Goal: Transaction & Acquisition: Purchase product/service

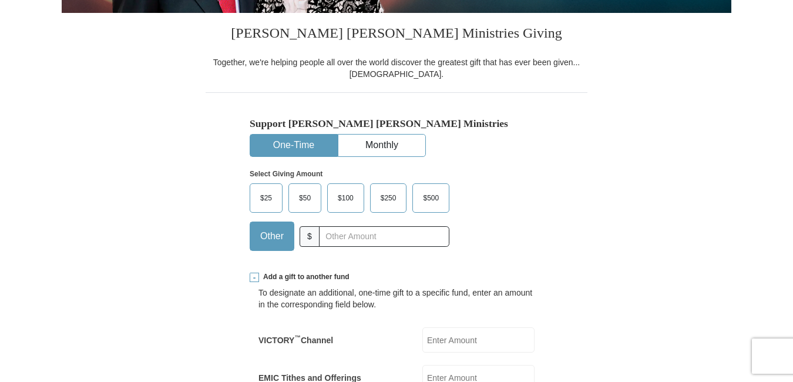
scroll to position [412, 0]
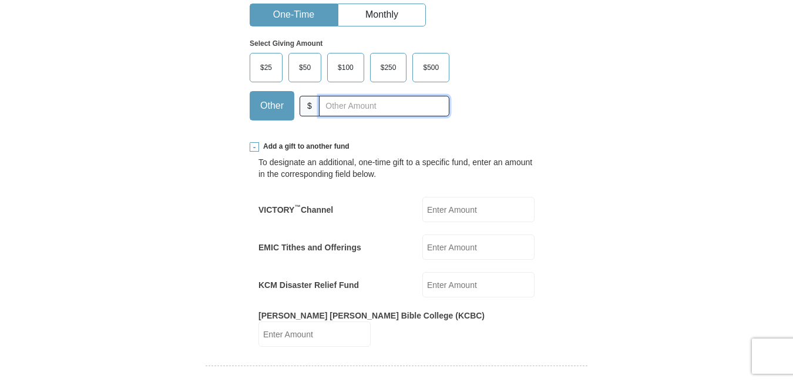
click at [363, 107] on input "text" at bounding box center [384, 106] width 130 height 21
paste input "5.00"
type input "5.00"
click at [467, 252] on input "EMIC Tithes and Offerings" at bounding box center [479, 247] width 112 height 25
paste input "5.00"
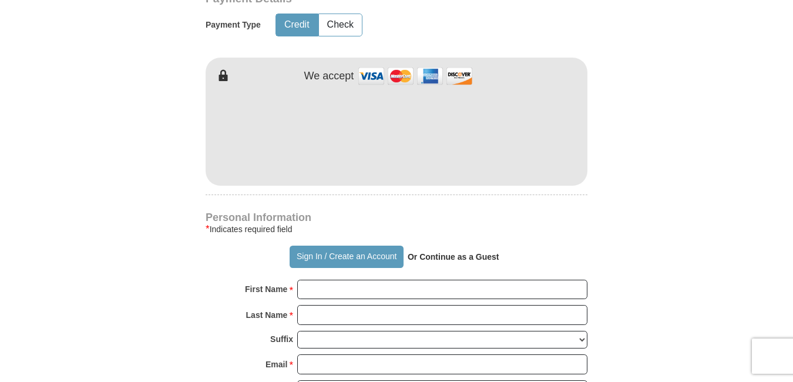
scroll to position [815, 0]
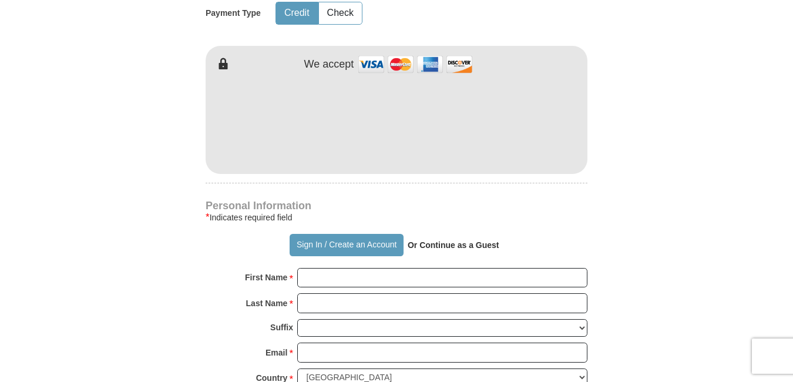
type input "5.00"
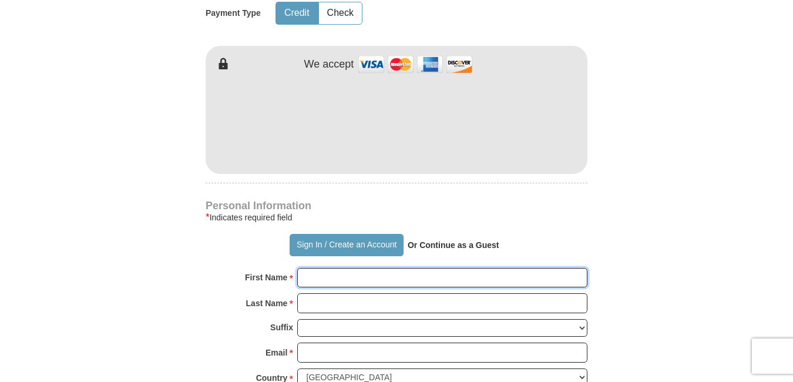
click at [489, 268] on input "First Name *" at bounding box center [442, 278] width 290 height 20
paste input "[PERSON_NAME]"
type input "[PERSON_NAME]"
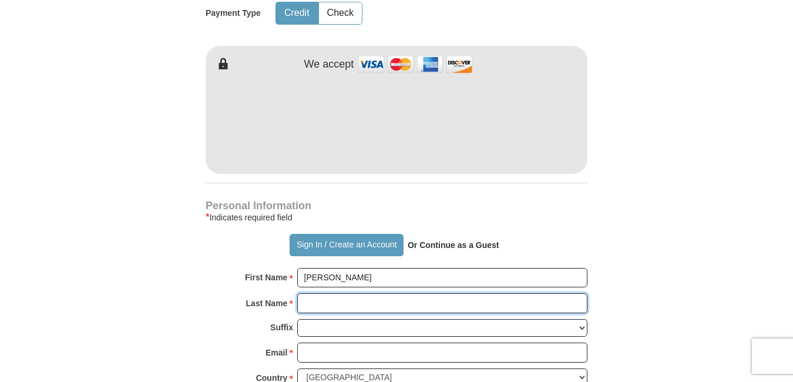
click at [316, 293] on input "Last Name *" at bounding box center [442, 303] width 290 height 20
paste input "[PERSON_NAME]"
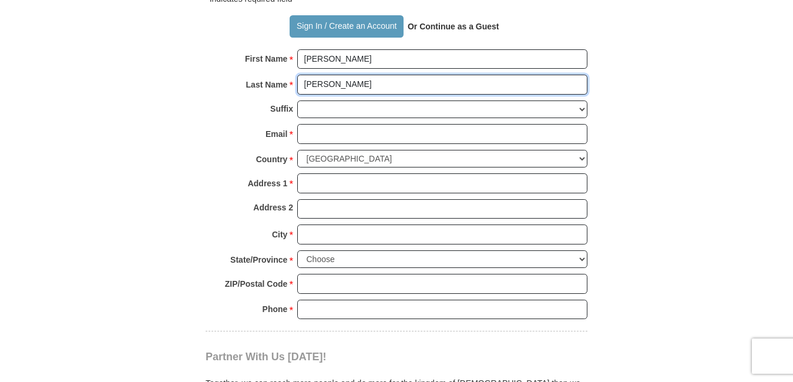
scroll to position [1037, 0]
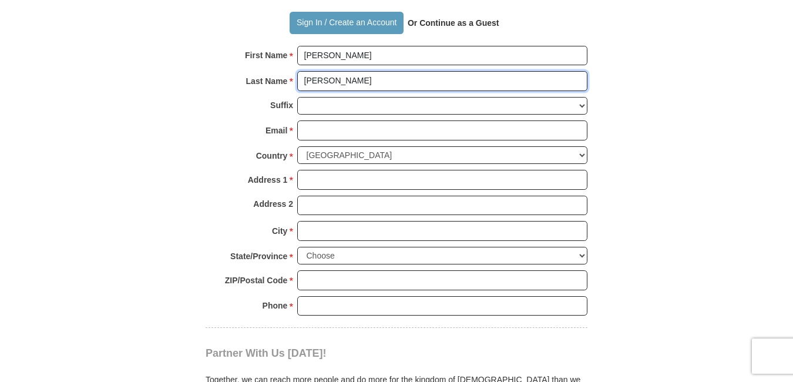
type input "[PERSON_NAME]"
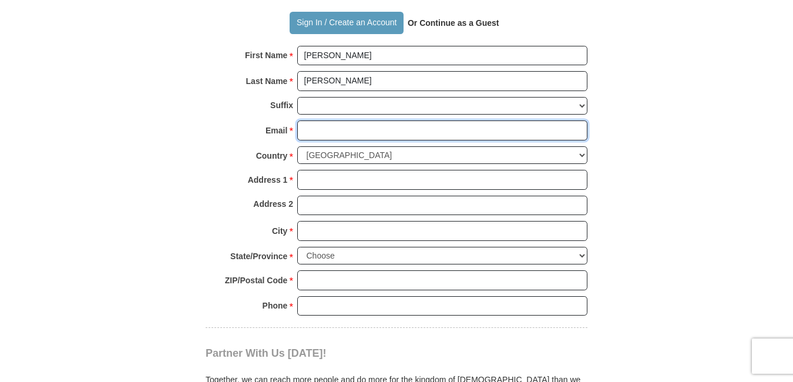
click at [353, 120] on input "Email *" at bounding box center [442, 130] width 290 height 20
paste input "[EMAIL_ADDRESS][DOMAIN_NAME]"
type input "[EMAIL_ADDRESS][DOMAIN_NAME]"
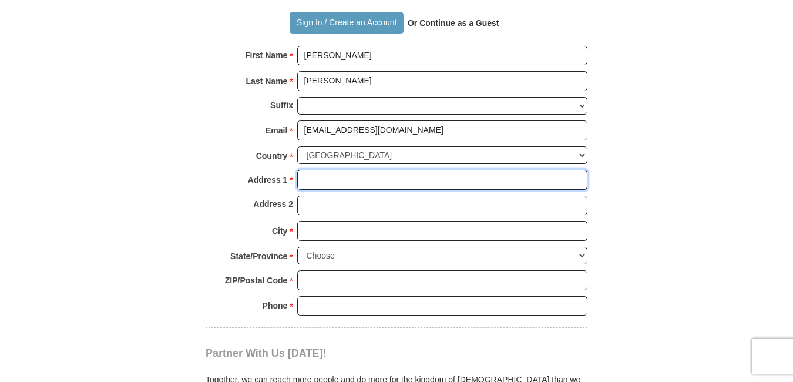
click at [316, 174] on input "Address 1 *" at bounding box center [442, 180] width 290 height 20
paste input "[STREET_ADDRESS]"
type input "[STREET_ADDRESS]"
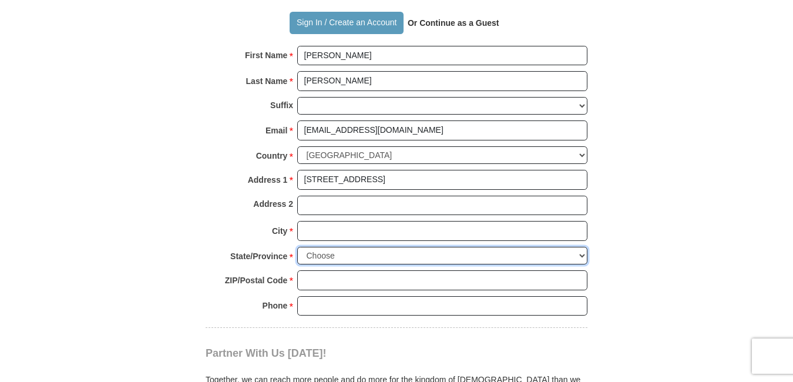
click at [580, 247] on select "Choose [US_STATE] [US_STATE] [US_STATE] [US_STATE] [US_STATE] Armed Forces Amer…" at bounding box center [442, 256] width 290 height 18
select select "VA"
click at [297, 247] on select "Choose [US_STATE] [US_STATE] [US_STATE] [US_STATE] [US_STATE] Armed Forces Amer…" at bounding box center [442, 256] width 290 height 18
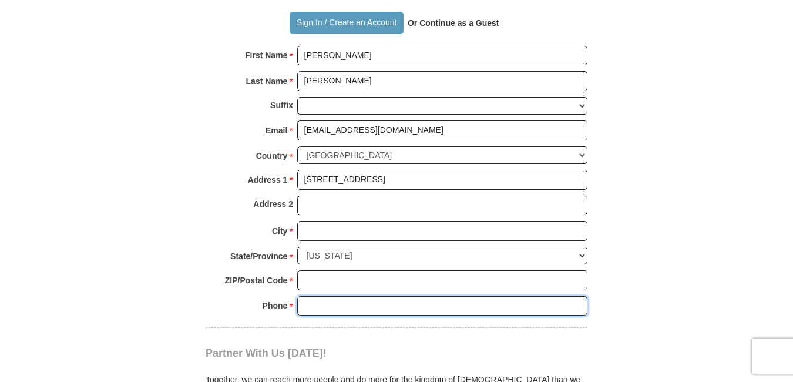
click at [333, 296] on input "Phone * *" at bounding box center [442, 306] width 290 height 20
click at [324, 296] on input "Phone * *" at bounding box center [442, 306] width 290 height 20
click at [307, 297] on input "Phone * *" at bounding box center [442, 306] width 290 height 20
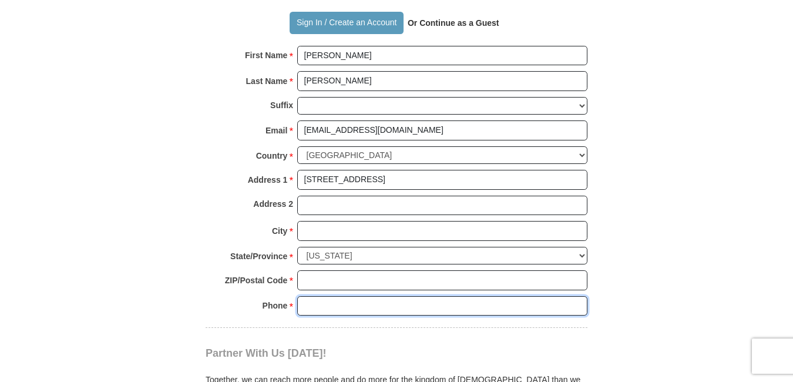
click at [307, 297] on input "Phone * *" at bounding box center [442, 306] width 290 height 20
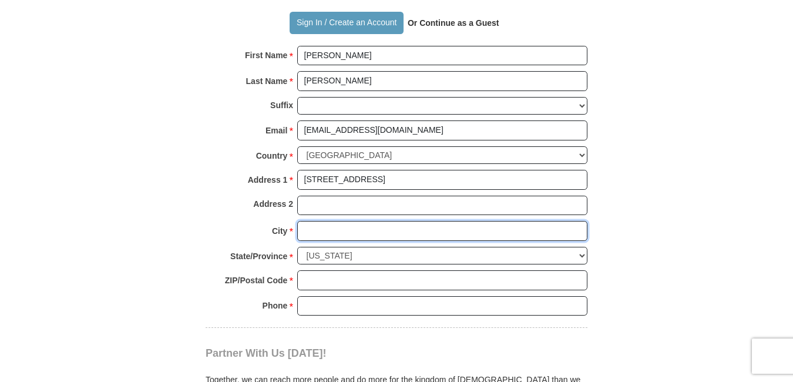
click at [325, 221] on input "City *" at bounding box center [442, 231] width 290 height 20
paste input "[GEOGRAPHIC_DATA]"
type input "[GEOGRAPHIC_DATA]"
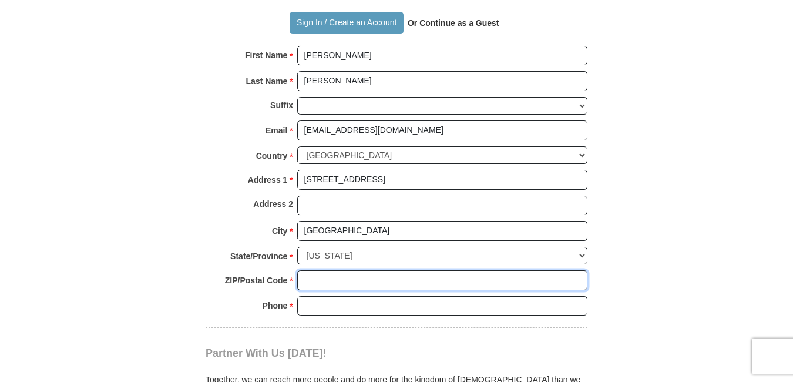
click at [318, 274] on input "ZIP/Postal Code *" at bounding box center [442, 280] width 290 height 20
paste input "22202"
type input "22202"
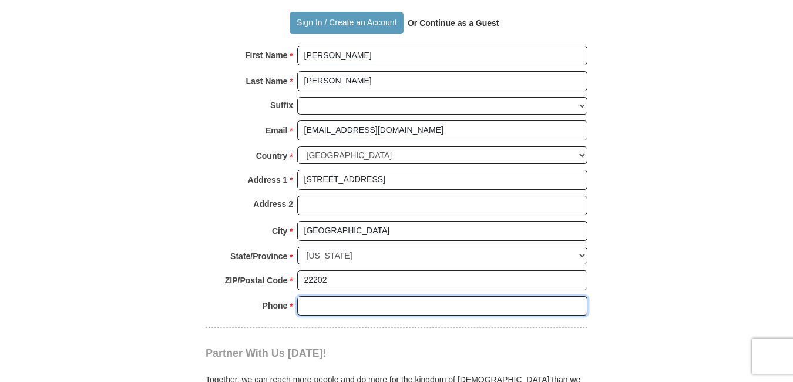
click at [315, 296] on input "Phone * *" at bounding box center [442, 306] width 290 height 20
paste input "0000000000"
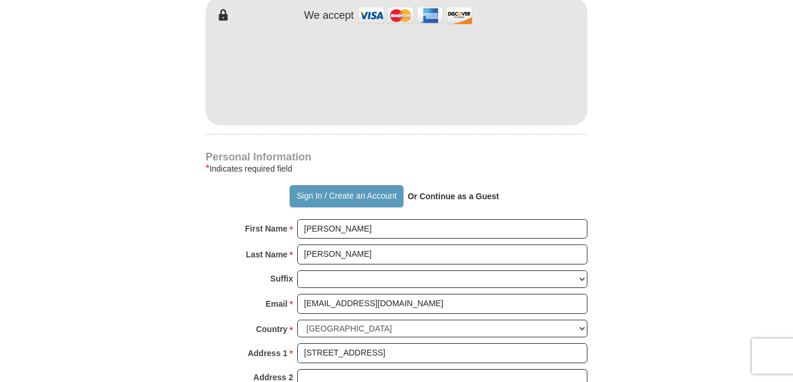
scroll to position [810, 0]
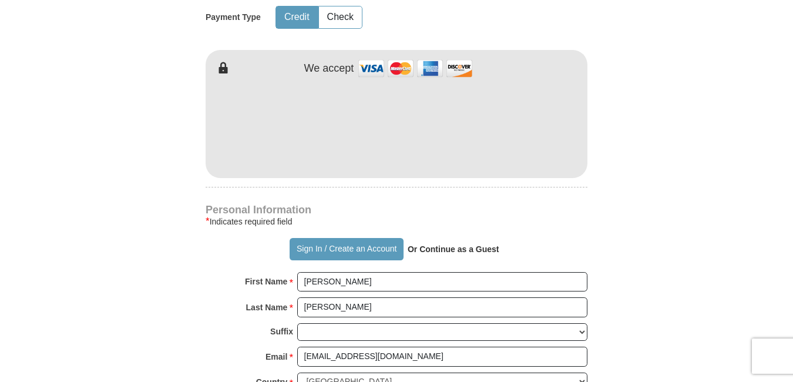
type input "0000000000"
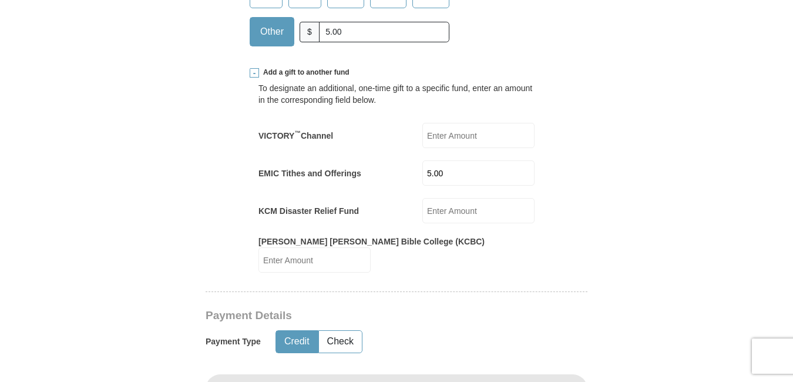
scroll to position [479, 0]
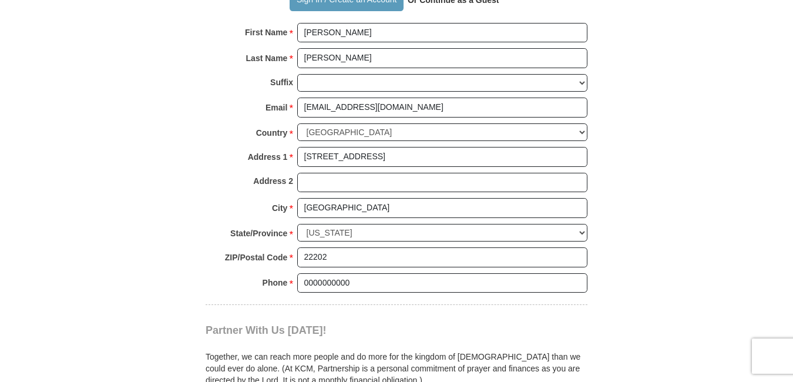
scroll to position [1274, 0]
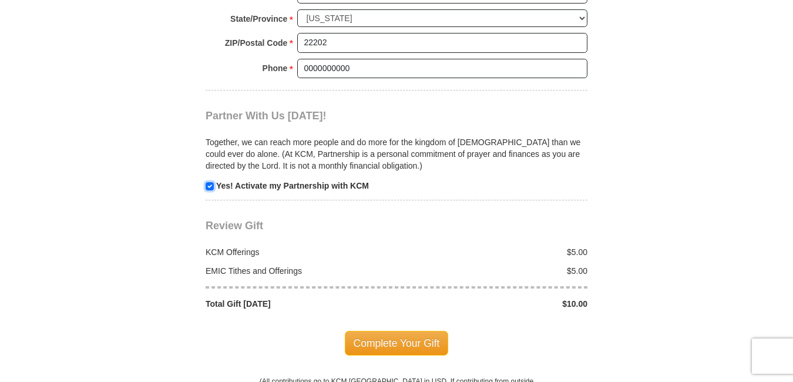
click at [209, 182] on input "checkbox" at bounding box center [210, 186] width 8 height 8
checkbox input "false"
click at [390, 335] on span "Complete Your Gift" at bounding box center [397, 343] width 104 height 25
